Goal: Information Seeking & Learning: Learn about a topic

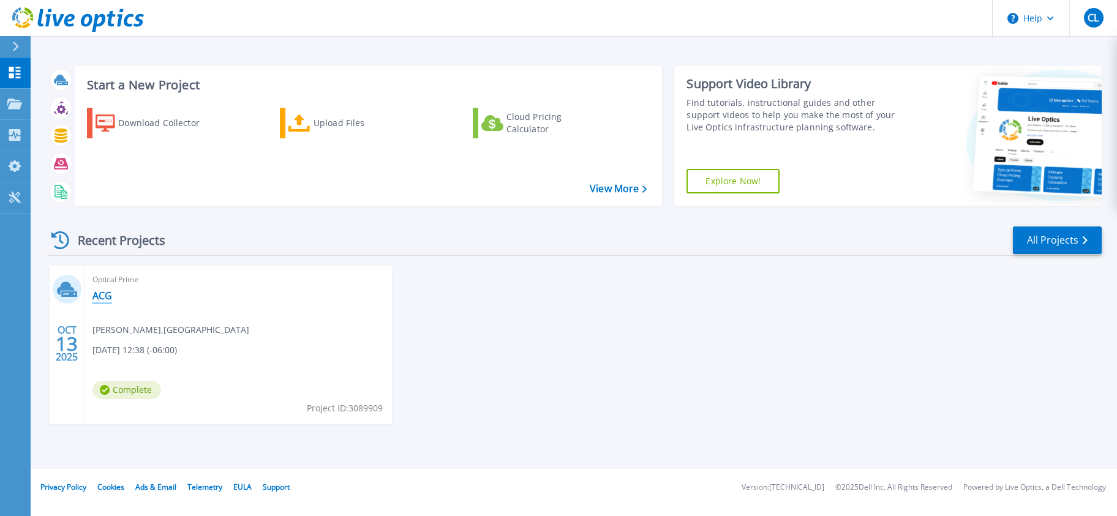
click at [106, 298] on link "ACG" at bounding box center [102, 296] width 20 height 12
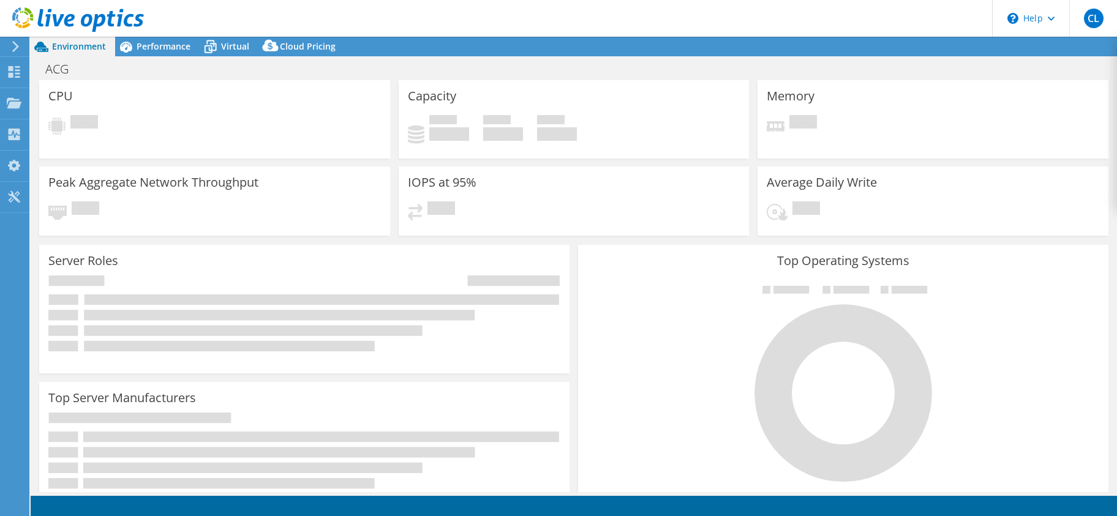
select select "USD"
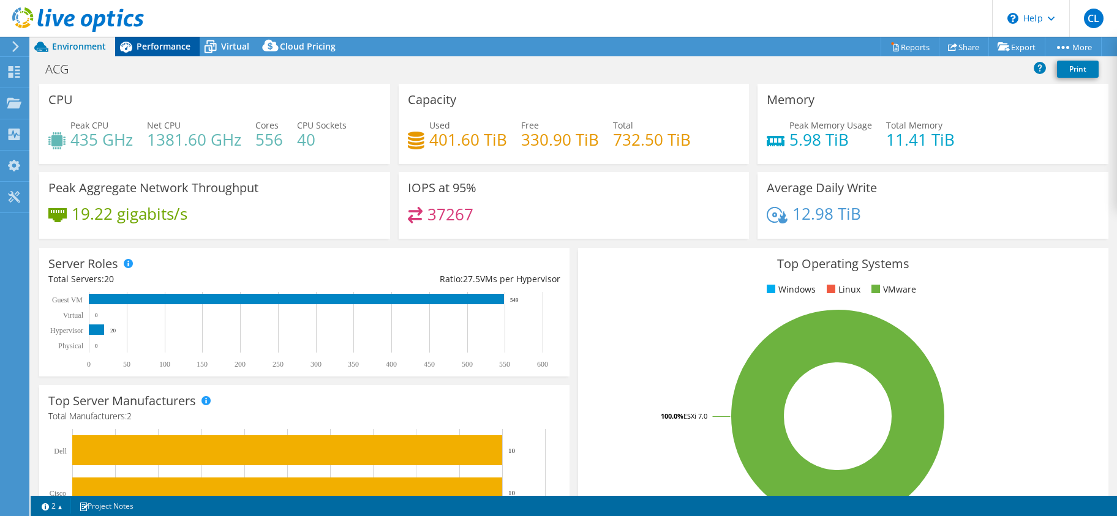
click at [158, 49] on span "Performance" at bounding box center [164, 46] width 54 height 12
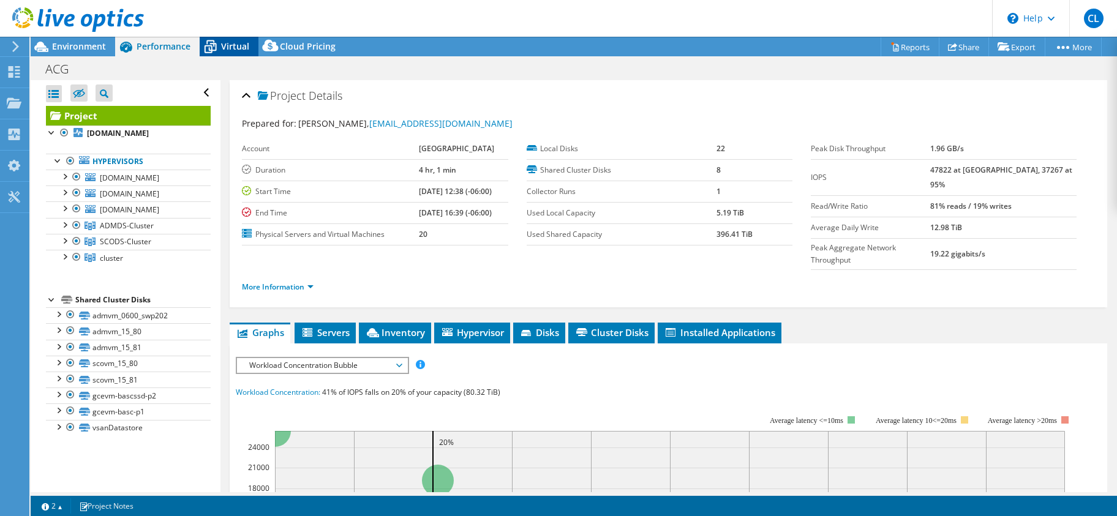
click at [216, 45] on icon at bounding box center [211, 48] width 12 height 10
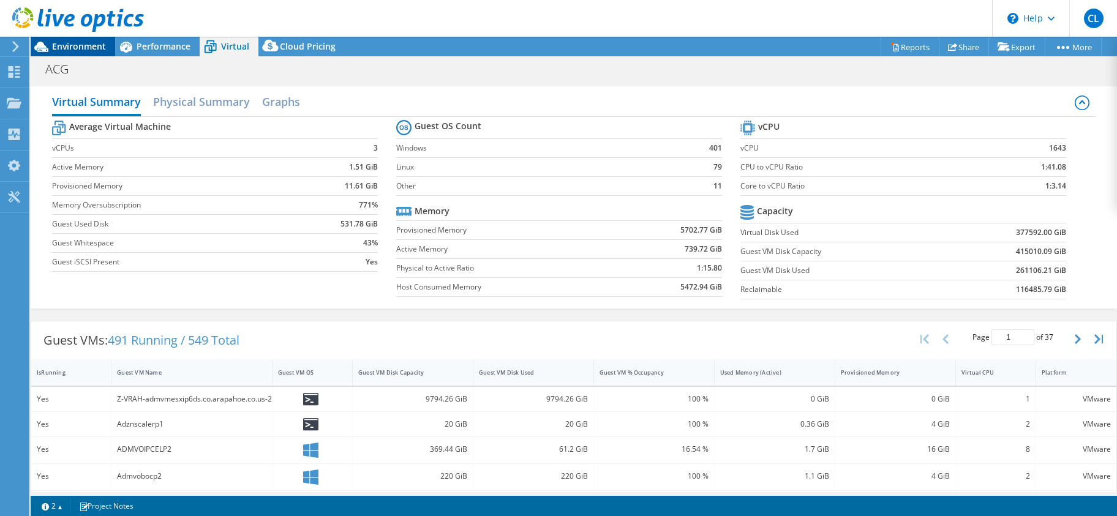
click at [83, 43] on span "Environment" at bounding box center [79, 46] width 54 height 12
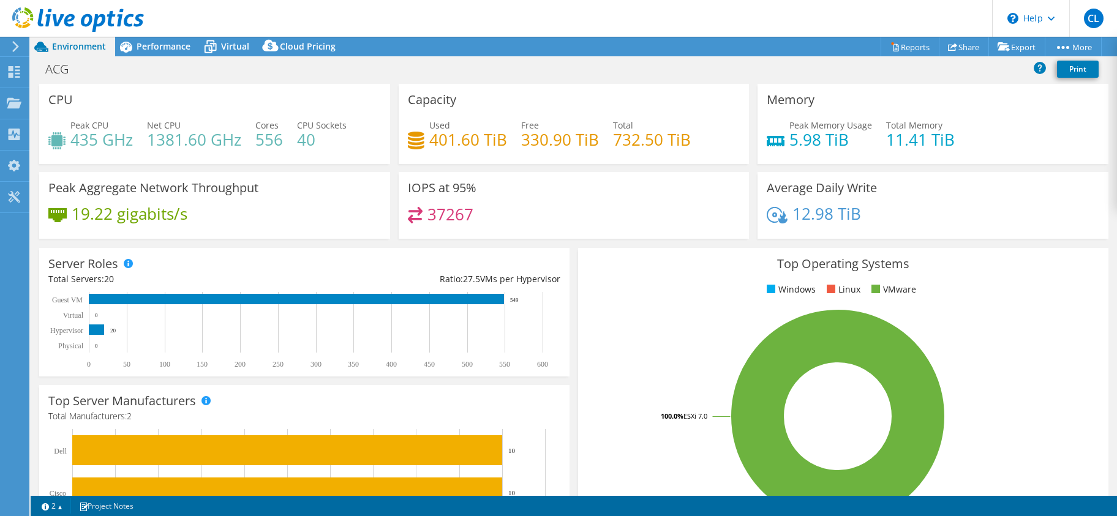
click at [13, 41] on icon at bounding box center [15, 46] width 9 height 11
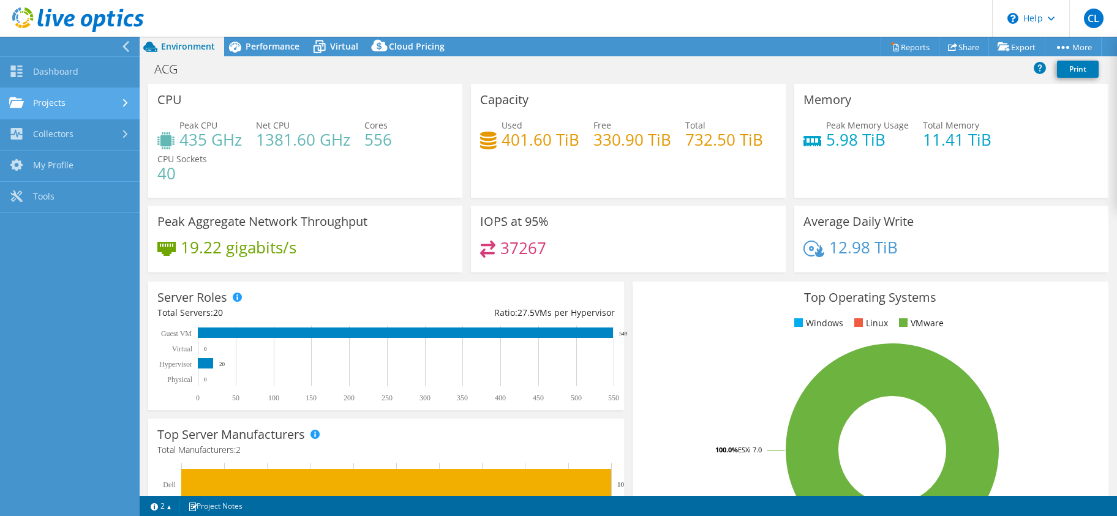
click at [54, 102] on link "Projects" at bounding box center [70, 103] width 140 height 31
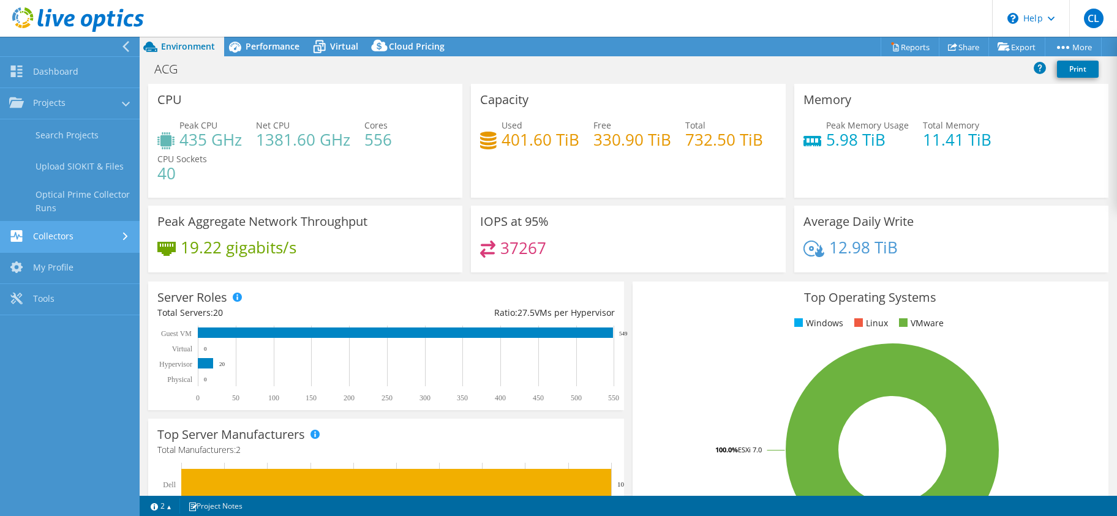
click at [54, 230] on link "Collectors" at bounding box center [70, 237] width 140 height 31
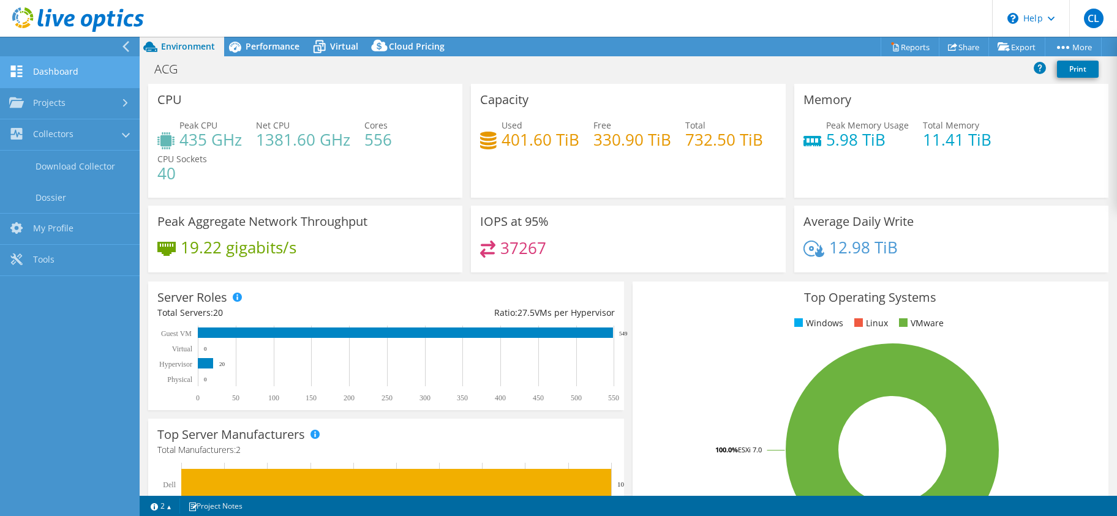
click at [12, 67] on use at bounding box center [17, 72] width 12 height 12
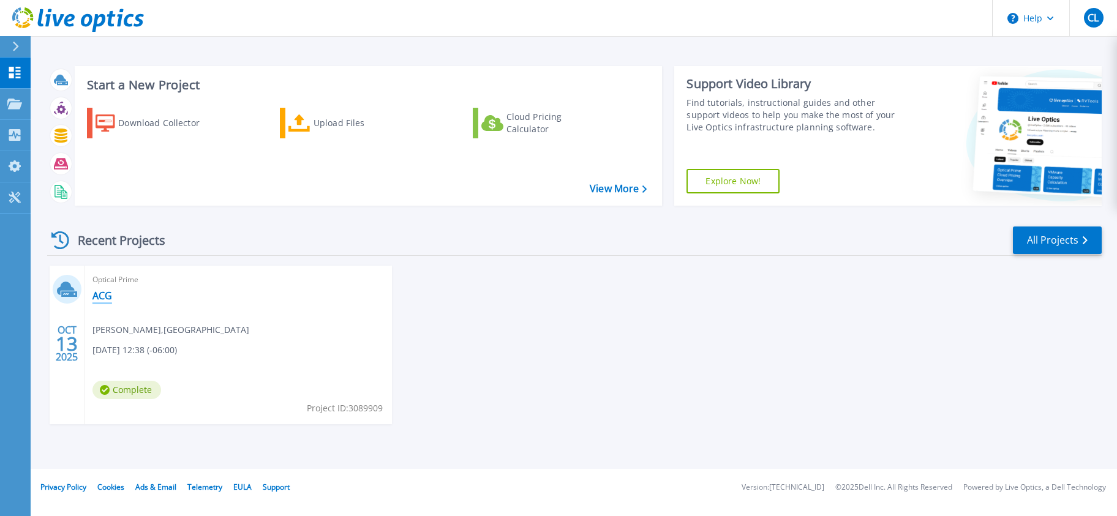
click at [100, 296] on link "ACG" at bounding box center [102, 296] width 20 height 12
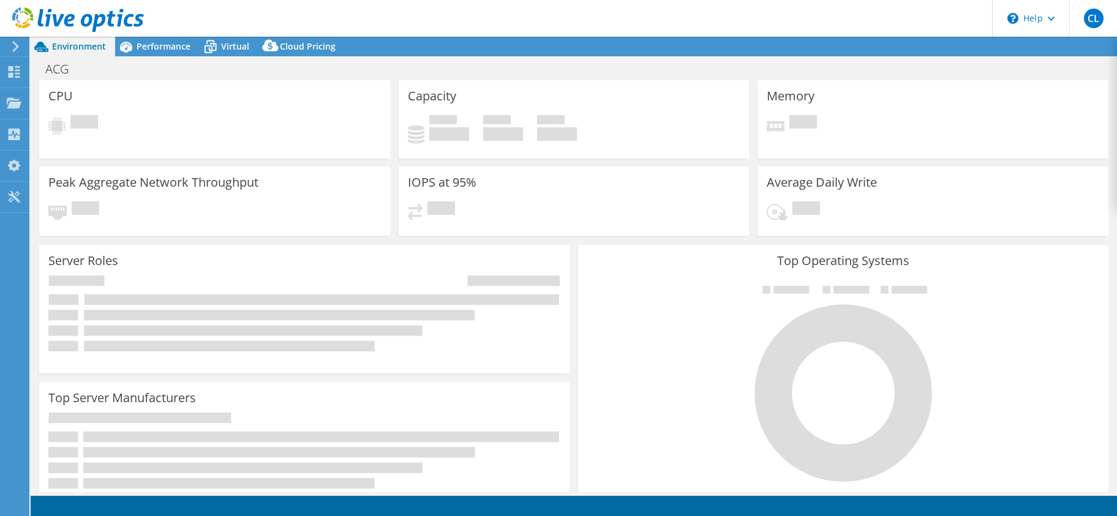
select select "USD"
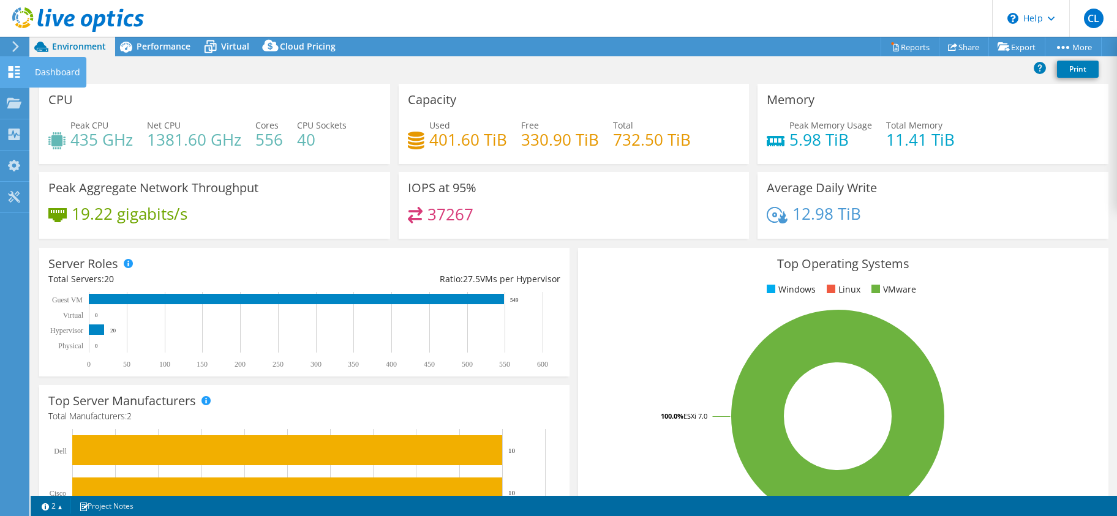
click at [10, 66] on icon at bounding box center [14, 72] width 15 height 12
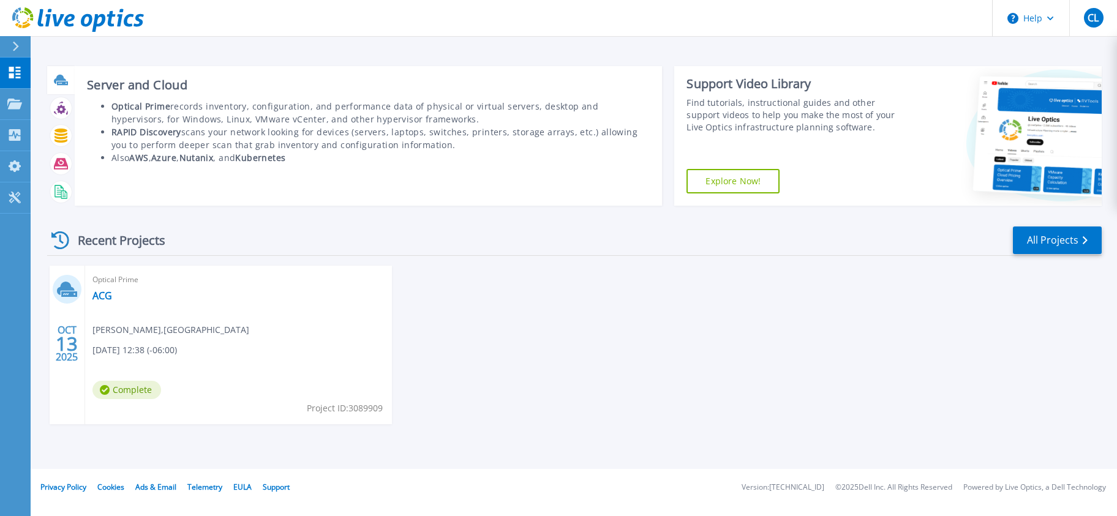
click at [56, 77] on icon at bounding box center [61, 80] width 14 height 14
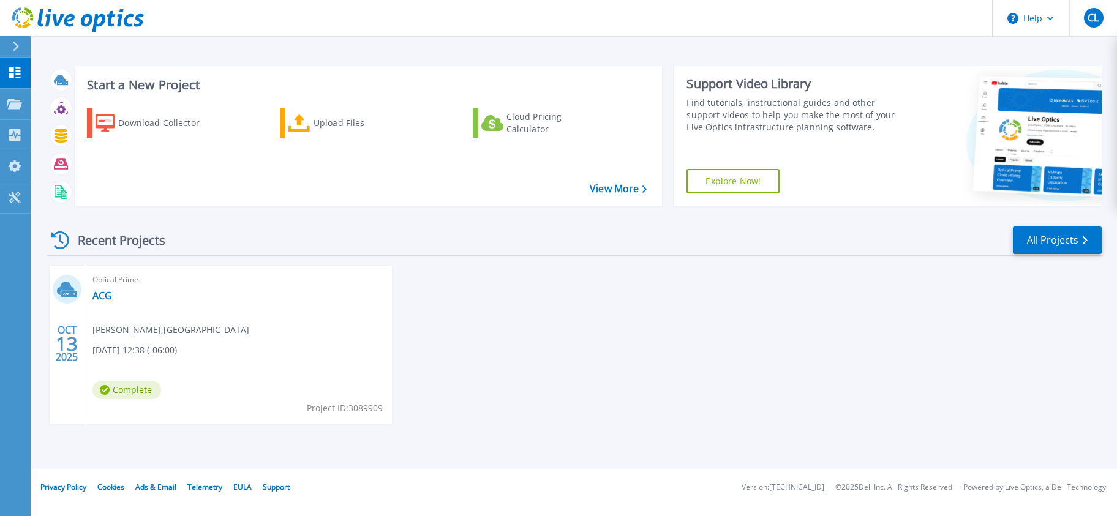
click at [29, 18] on icon at bounding box center [78, 19] width 132 height 25
click at [278, 348] on div "Optical Prime ACG [PERSON_NAME] , [GEOGRAPHIC_DATA] [DATE] 12:38 (-06:00) Compl…" at bounding box center [238, 345] width 307 height 159
click at [99, 296] on link "ACG" at bounding box center [102, 296] width 20 height 12
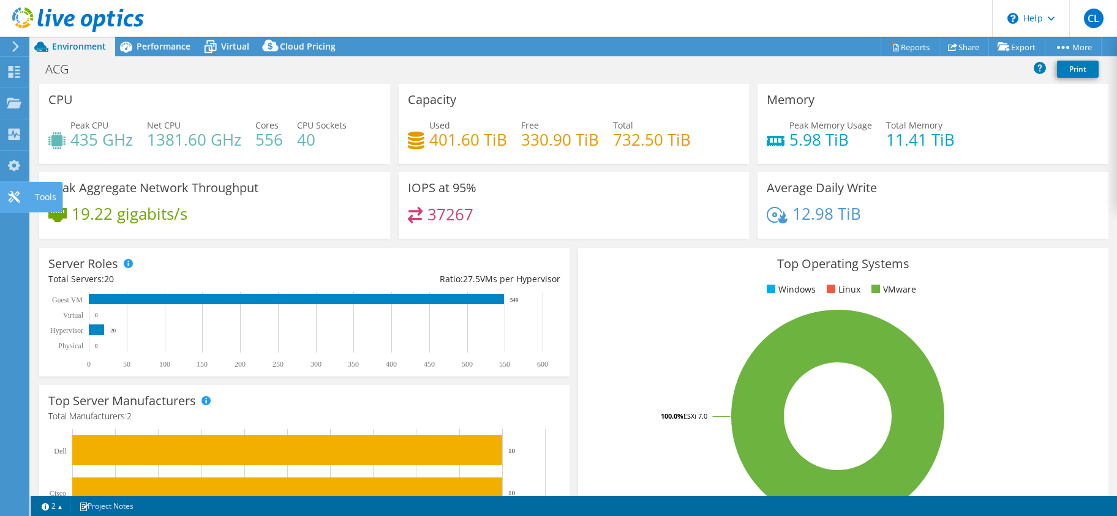
click at [12, 196] on icon at bounding box center [14, 197] width 15 height 12
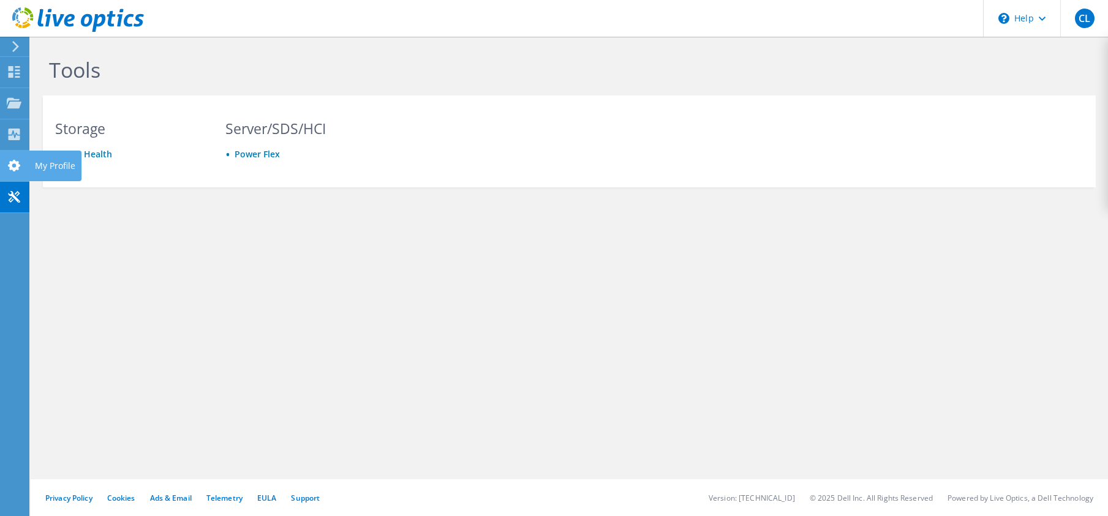
click at [13, 168] on use at bounding box center [14, 166] width 12 height 12
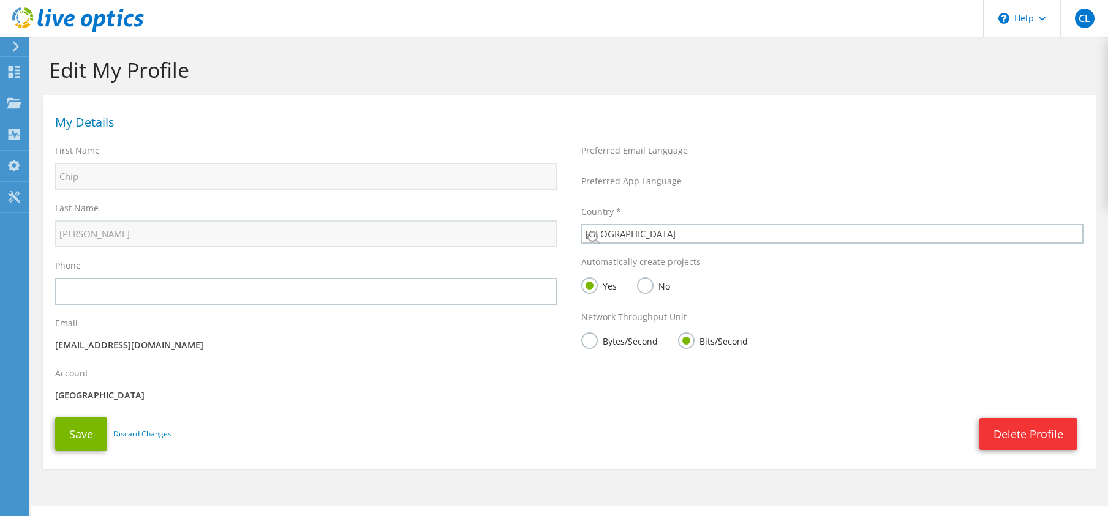
select select "224"
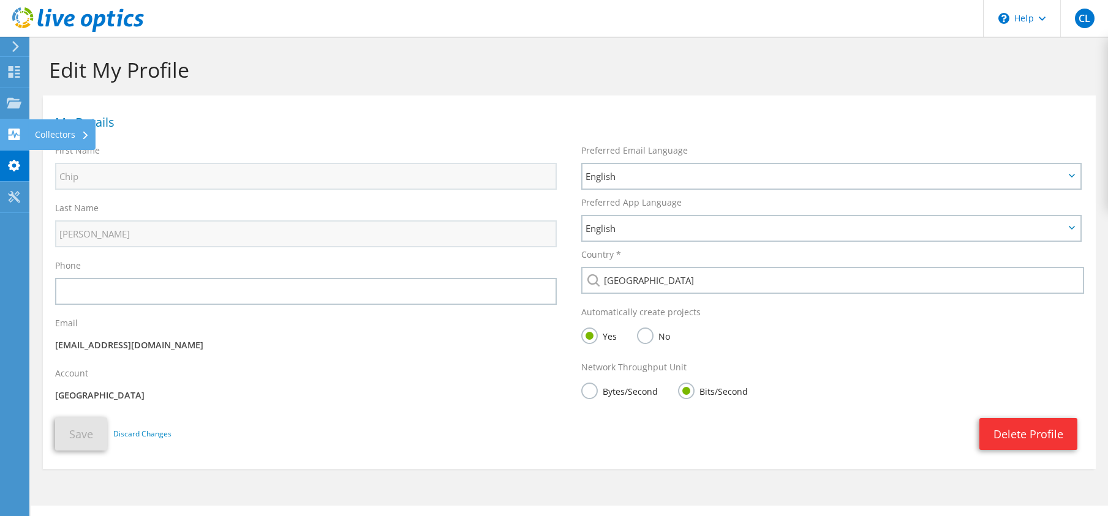
click at [15, 137] on use at bounding box center [15, 135] width 12 height 12
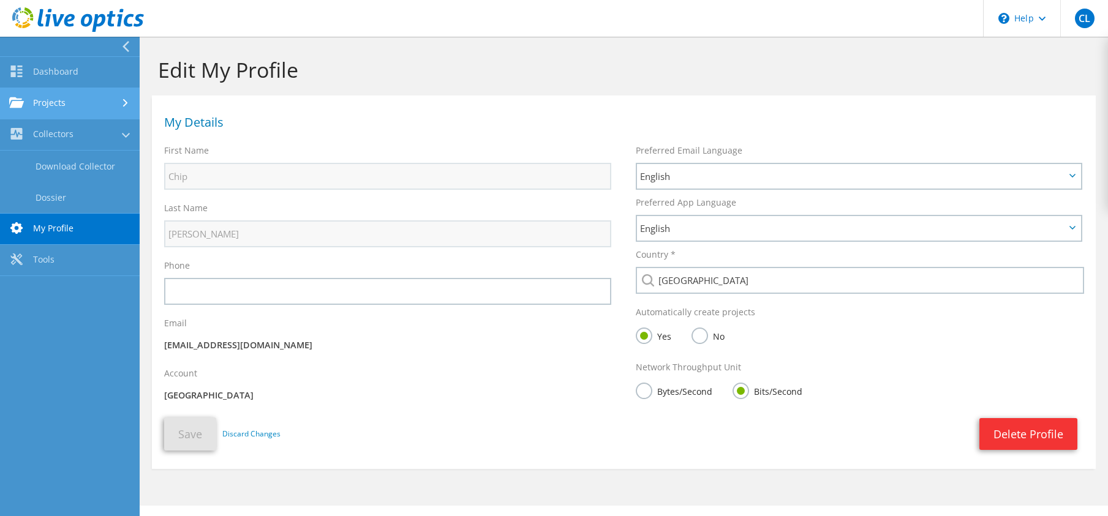
click at [123, 101] on icon at bounding box center [125, 103] width 5 height 8
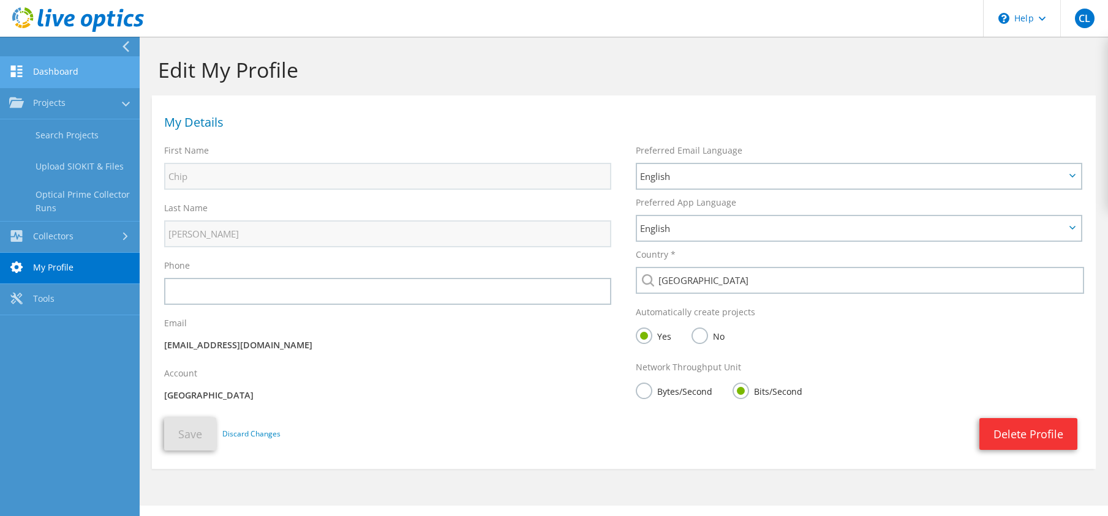
click at [37, 69] on link "Dashboard" at bounding box center [70, 72] width 140 height 31
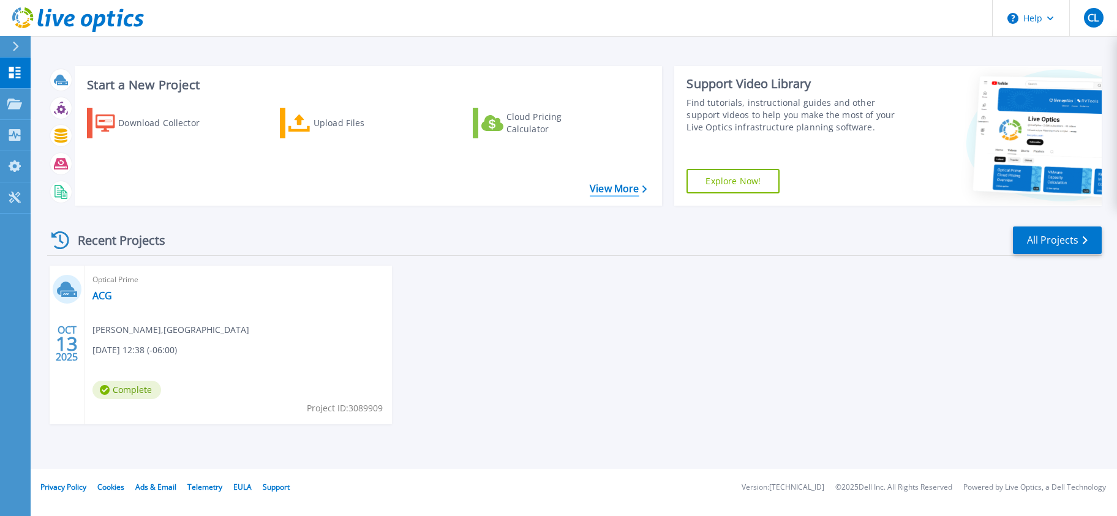
click at [614, 190] on link "View More" at bounding box center [618, 189] width 57 height 12
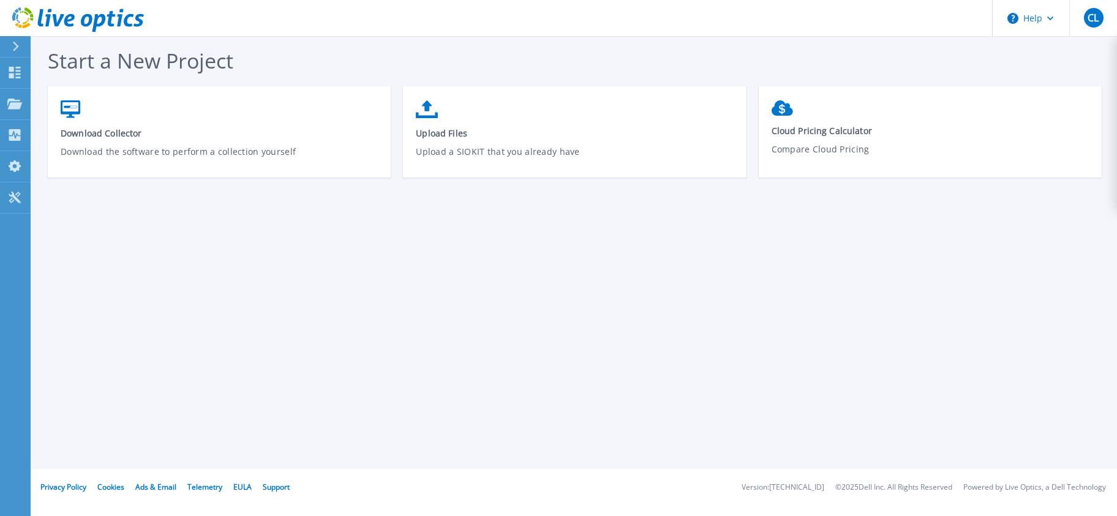
click at [24, 13] on icon at bounding box center [78, 19] width 132 height 25
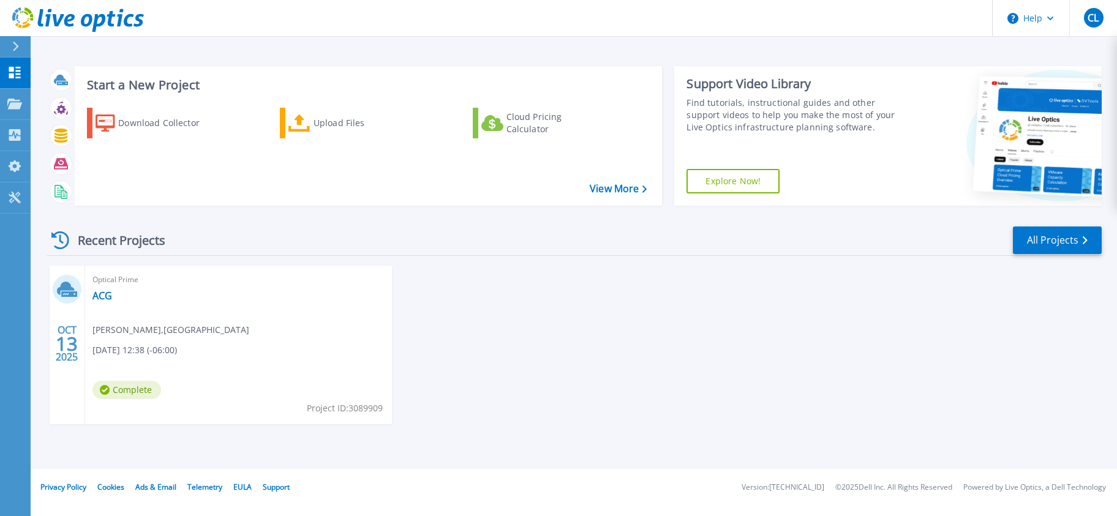
click at [65, 342] on span "13" at bounding box center [67, 344] width 22 height 10
click at [64, 236] on icon at bounding box center [60, 240] width 18 height 18
click at [1086, 238] on icon at bounding box center [1084, 240] width 5 height 8
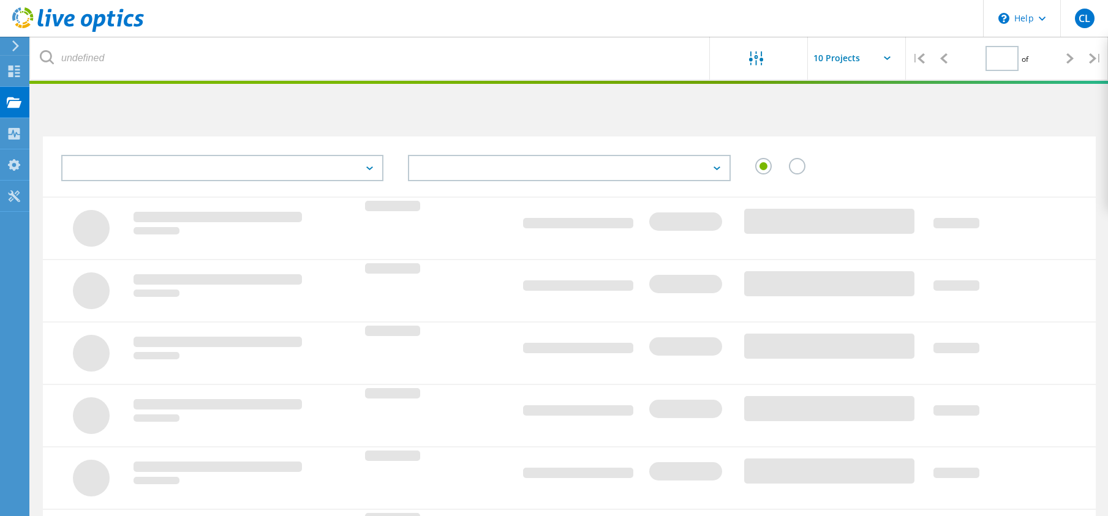
type input "1"
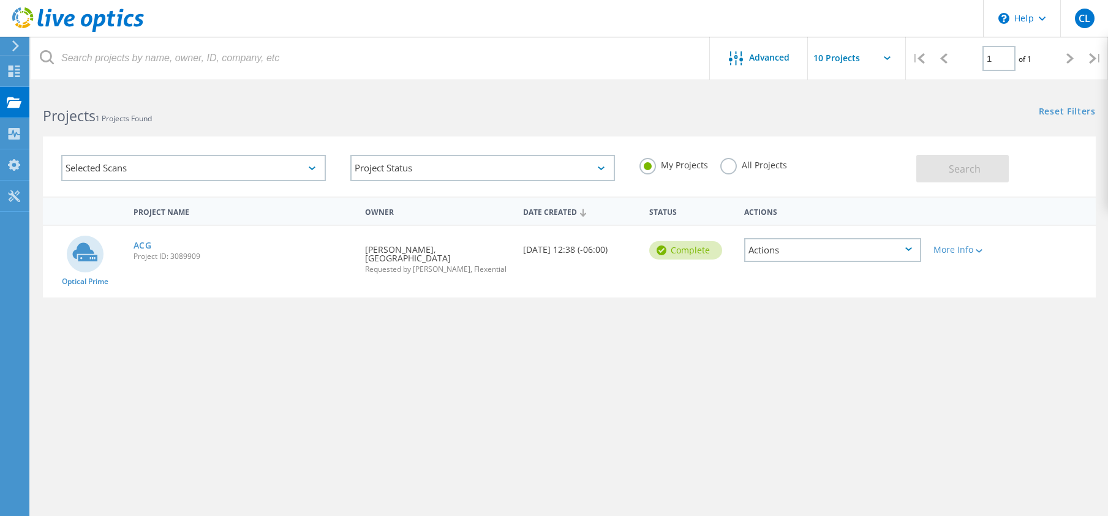
click at [908, 249] on icon at bounding box center [908, 249] width 7 height 4
click at [904, 384] on div "Project Name Owner Date Created Status Actions Optical Prime ACG Project ID: 30…" at bounding box center [569, 356] width 1053 height 318
click at [978, 249] on icon at bounding box center [979, 251] width 7 height 4
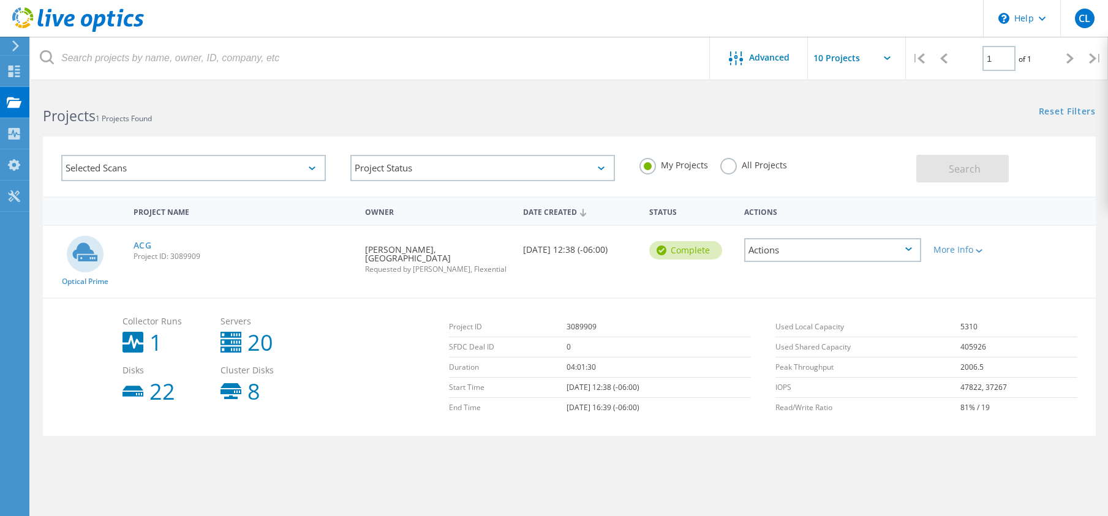
click at [135, 332] on use at bounding box center [132, 342] width 21 height 21
click at [979, 250] on icon at bounding box center [979, 251] width 7 height 4
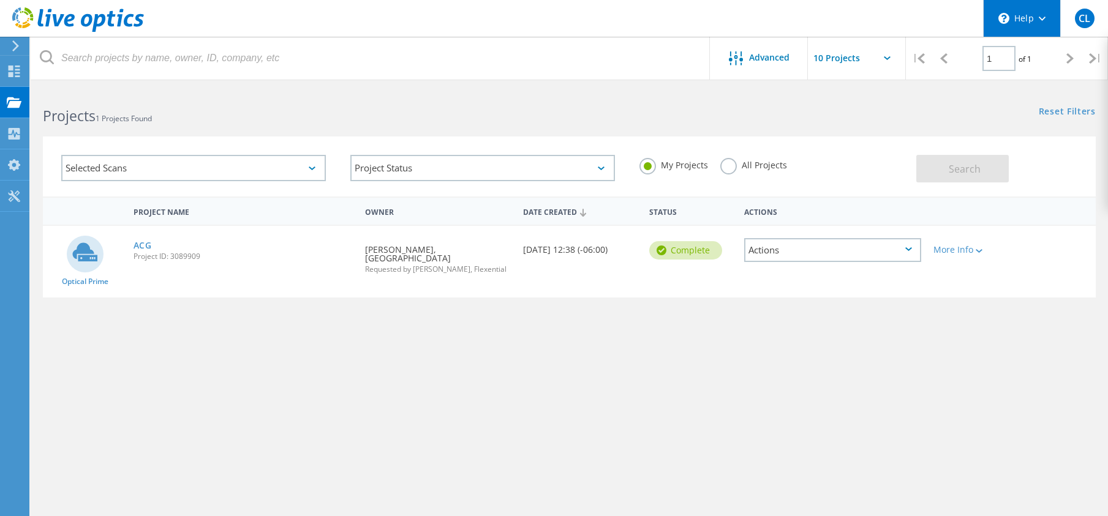
click at [1043, 17] on icon at bounding box center [1042, 19] width 7 height 4
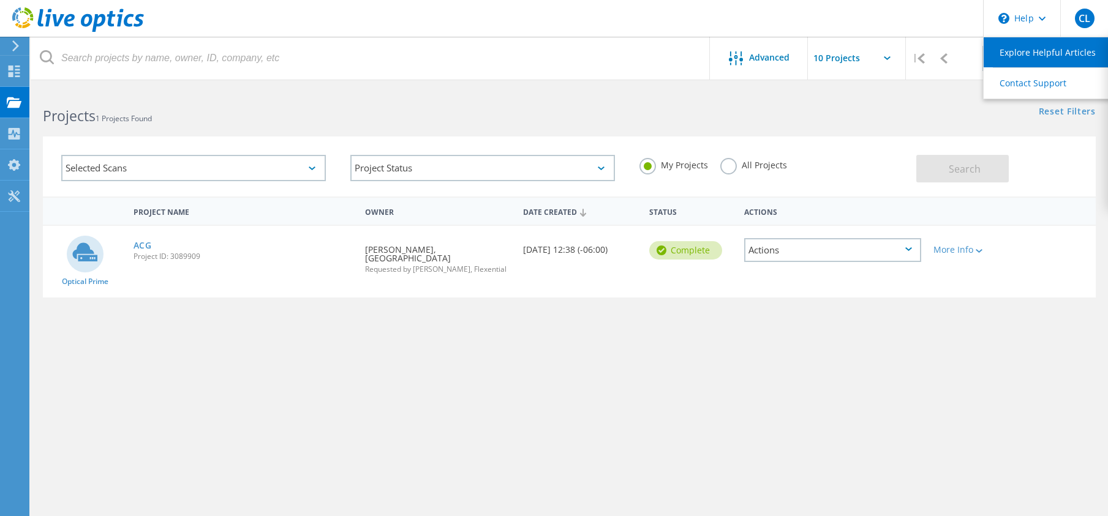
click at [1035, 47] on link "Explore Helpful Articles" at bounding box center [1051, 52] width 137 height 30
click at [142, 247] on link "ACG" at bounding box center [143, 245] width 18 height 9
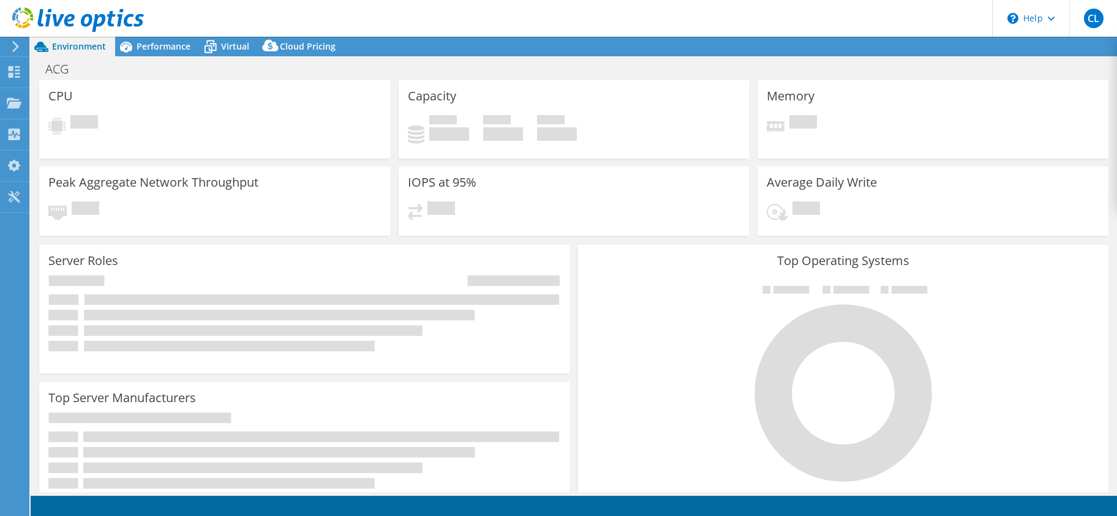
select select "USD"
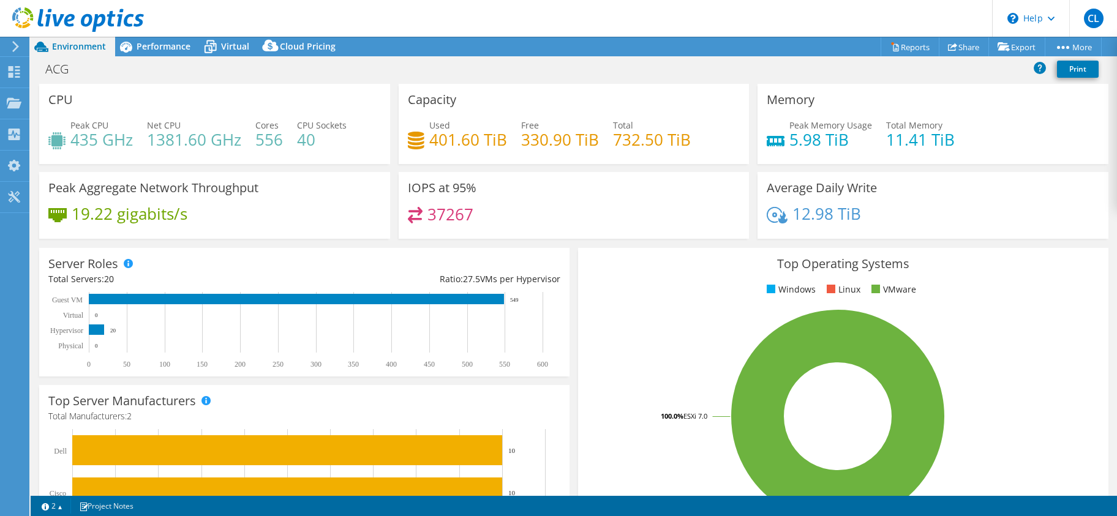
click at [607, 24] on header "CL End User Chip Langowski clangowski@arapahoegov.com Arapahoe County My Profil…" at bounding box center [558, 18] width 1117 height 37
click at [17, 69] on use at bounding box center [15, 72] width 12 height 12
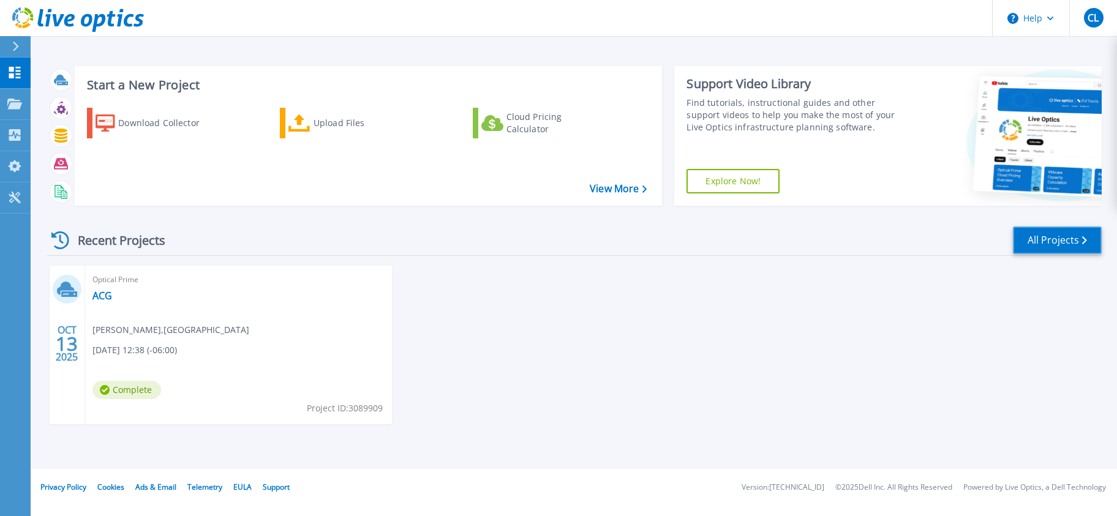
click at [1085, 240] on icon at bounding box center [1084, 240] width 5 height 8
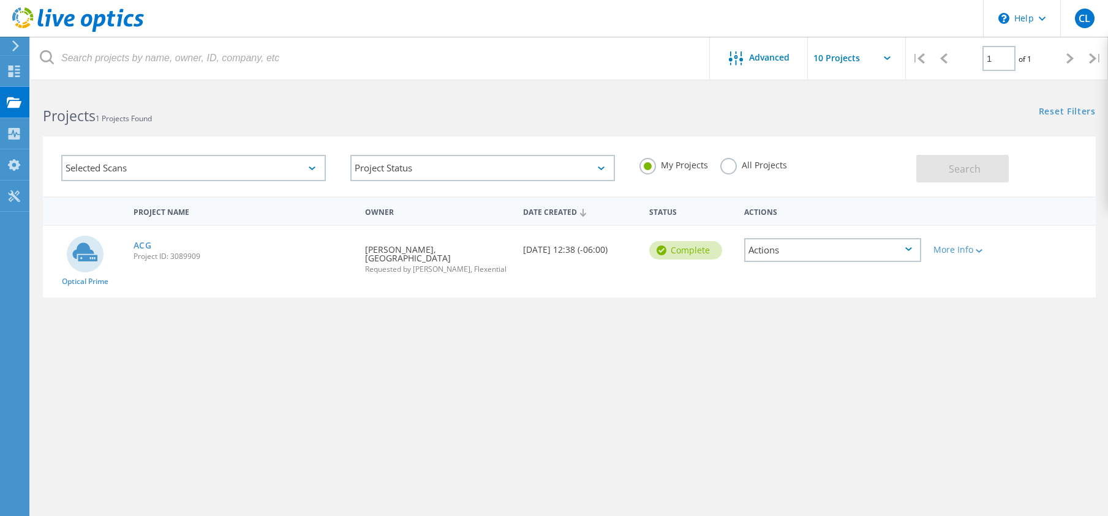
click at [314, 167] on icon at bounding box center [312, 169] width 7 height 4
click at [287, 126] on div "Selected Scans Project Status In Progress Complete Published Anonymous Archived…" at bounding box center [569, 158] width 1077 height 75
click at [675, 245] on div "Complete" at bounding box center [685, 250] width 73 height 18
click at [0, 0] on use at bounding box center [0, 0] width 0 height 0
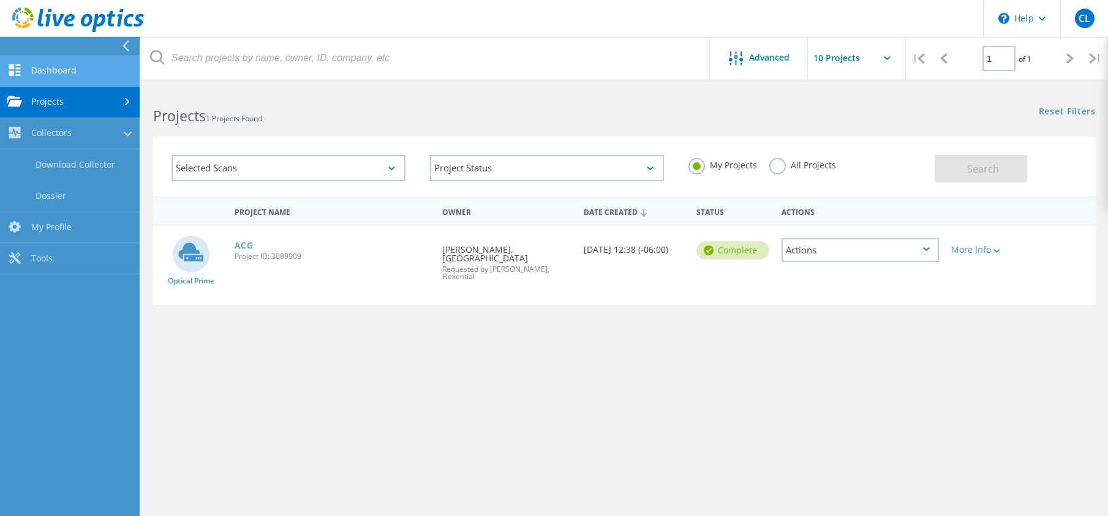
click at [40, 67] on link "Dashboard" at bounding box center [70, 71] width 140 height 31
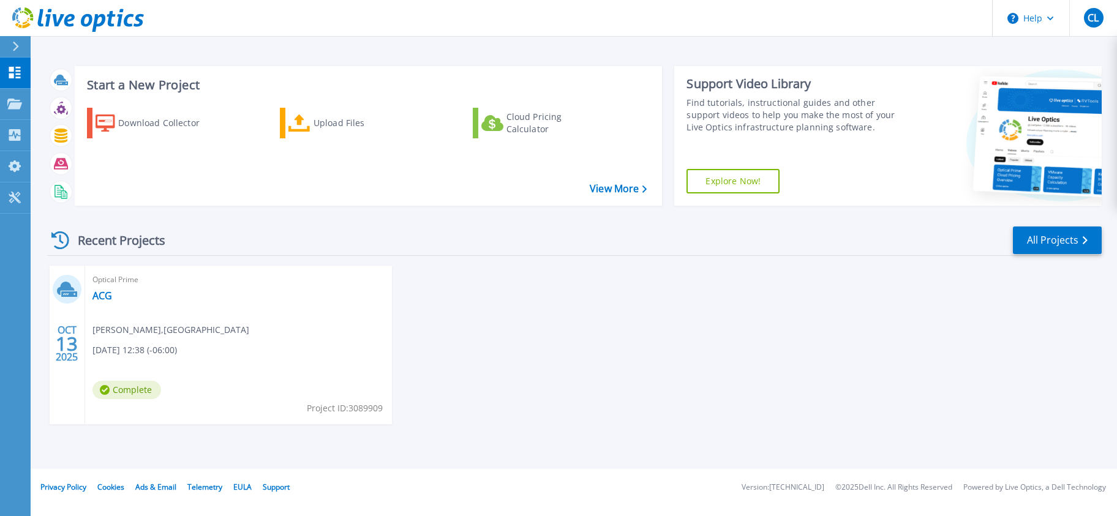
click at [969, 401] on div "[DATE] Optical Prime ACG [PERSON_NAME] , [GEOGRAPHIC_DATA] [DATE] 12:38 (-06:00…" at bounding box center [569, 357] width 1064 height 183
click at [102, 293] on link "ACG" at bounding box center [102, 296] width 20 height 12
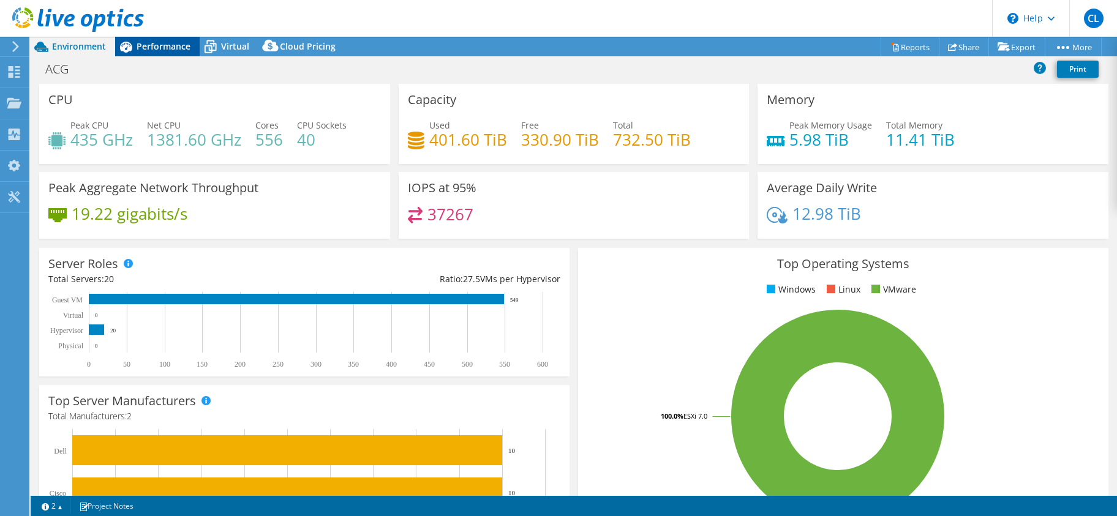
click at [149, 48] on span "Performance" at bounding box center [164, 46] width 54 height 12
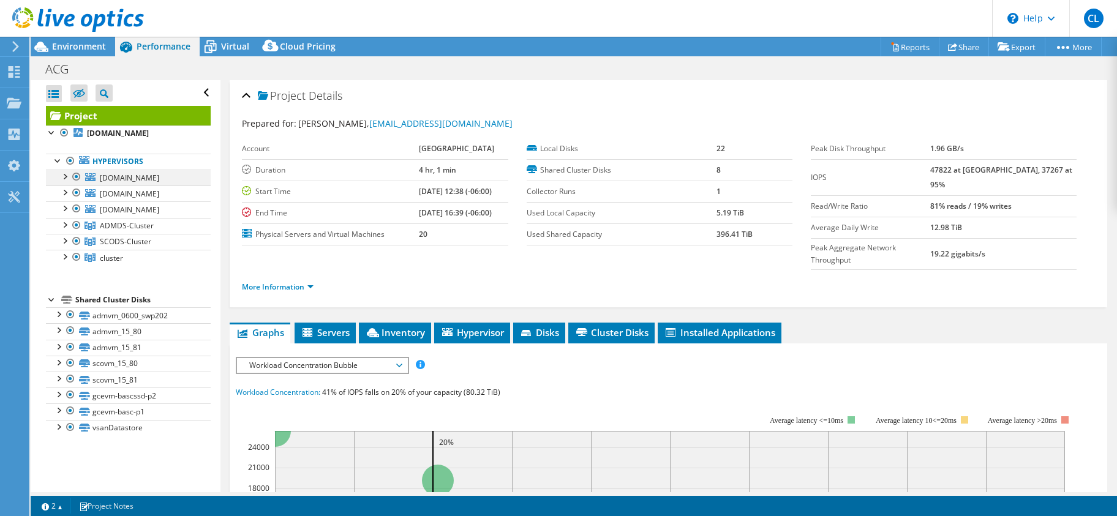
click at [65, 178] on div at bounding box center [64, 176] width 12 height 12
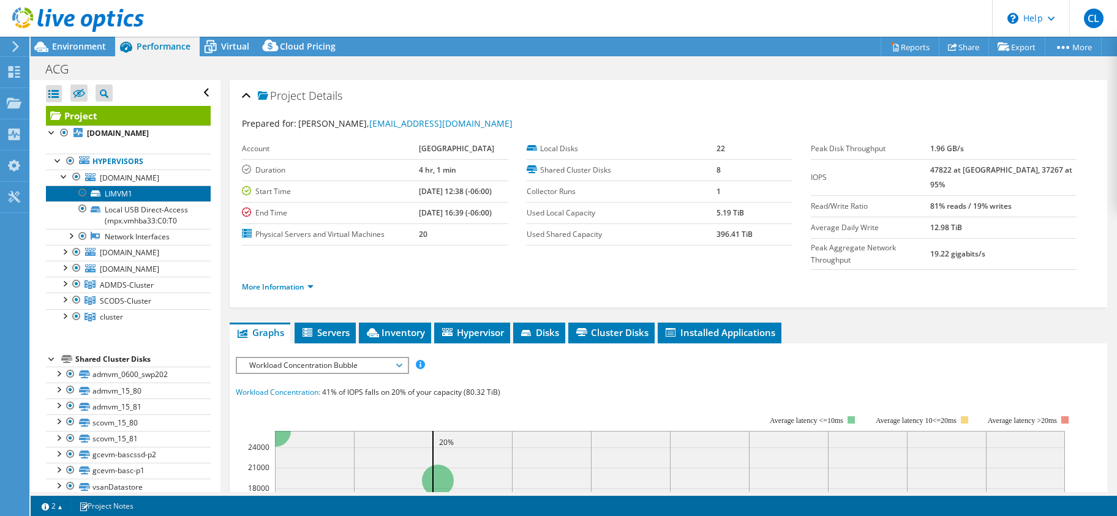
click at [127, 192] on link "LIMVM1" at bounding box center [128, 194] width 165 height 16
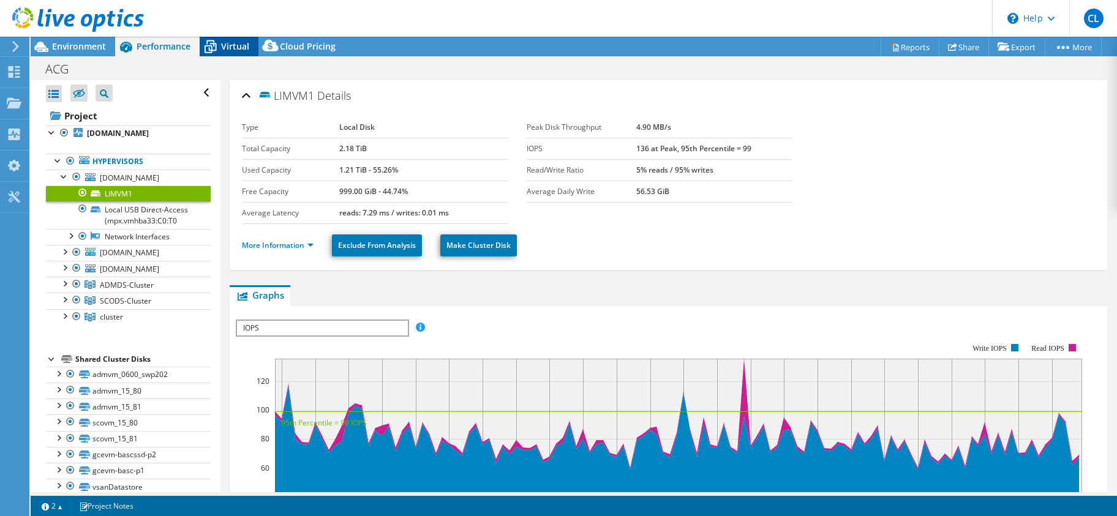
click at [222, 40] on span "Virtual" at bounding box center [235, 46] width 28 height 12
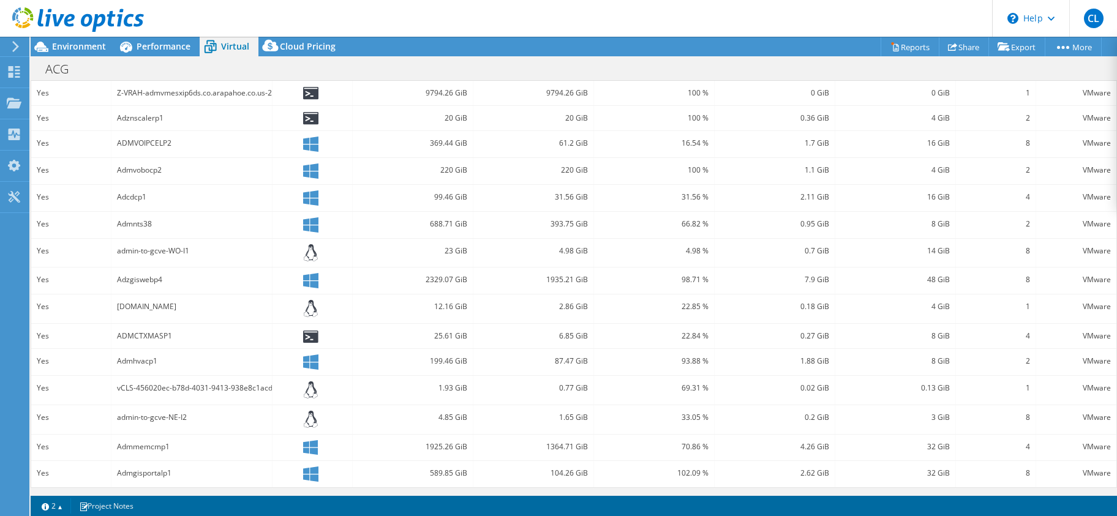
scroll to position [122, 0]
